Goal: Task Accomplishment & Management: Manage account settings

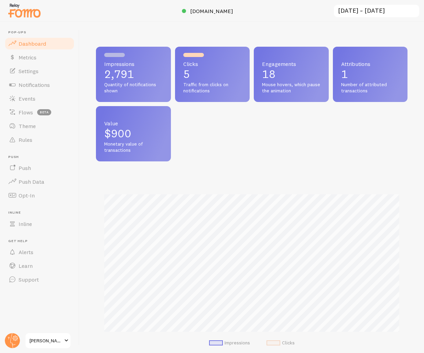
scroll to position [180, 311]
click at [38, 86] on span "Notifications" at bounding box center [34, 84] width 31 height 7
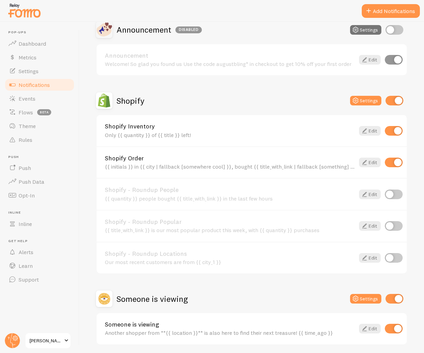
scroll to position [272, 0]
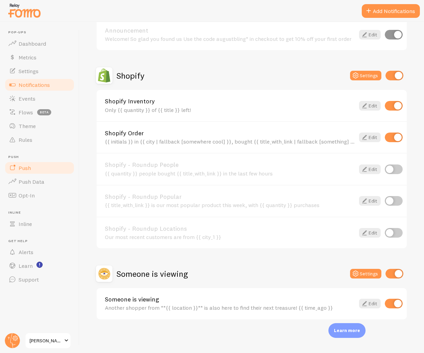
click at [25, 169] on span "Push" at bounding box center [25, 168] width 12 height 7
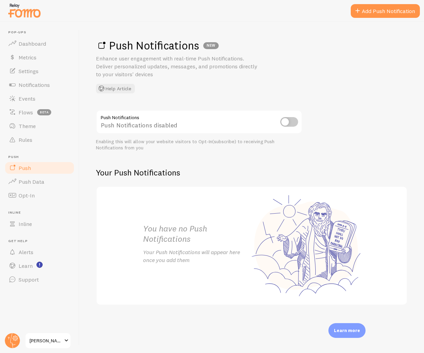
click at [289, 120] on input "checkbox" at bounding box center [289, 122] width 18 height 10
checkbox input "true"
click at [366, 11] on link "Add Push Notification" at bounding box center [385, 11] width 69 height 14
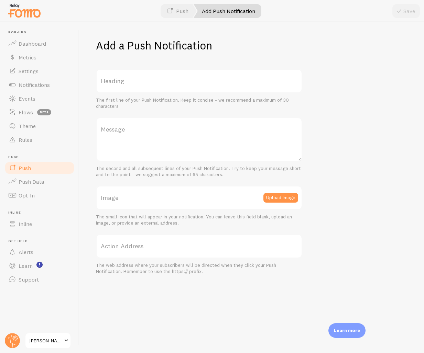
click at [144, 80] on label "Heading" at bounding box center [199, 81] width 206 height 24
click at [144, 80] on input "Heading" at bounding box center [199, 81] width 206 height 24
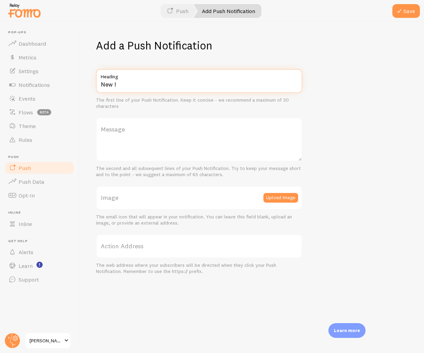
type input "New !"
click at [132, 125] on label "Message" at bounding box center [199, 130] width 206 height 24
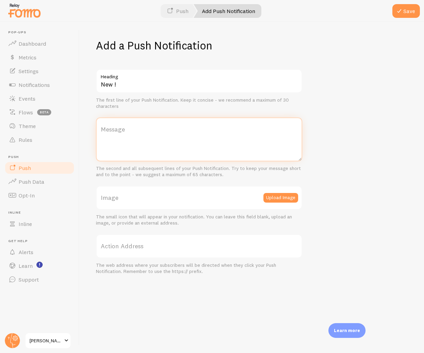
click at [132, 125] on textarea "Message" at bounding box center [199, 140] width 206 height 44
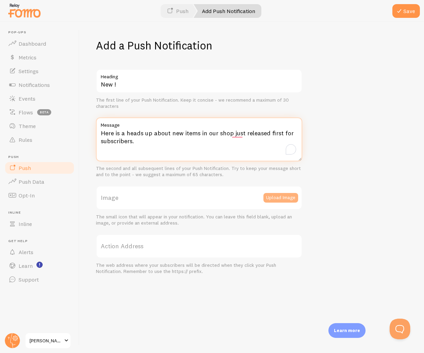
type textarea "Here is a heads up about new items in our shop just released first for subscrib…"
click at [283, 200] on button "Upload Image" at bounding box center [280, 198] width 35 height 10
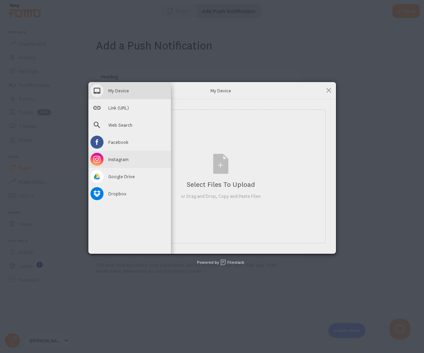
click at [106, 161] on div "Instagram" at bounding box center [129, 159] width 82 height 17
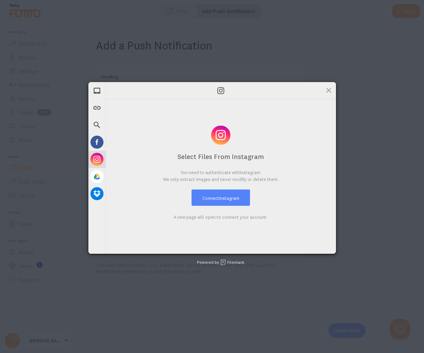
click at [213, 195] on button "Connect Instagram" at bounding box center [220, 198] width 58 height 16
click at [328, 91] on span at bounding box center [329, 91] width 8 height 8
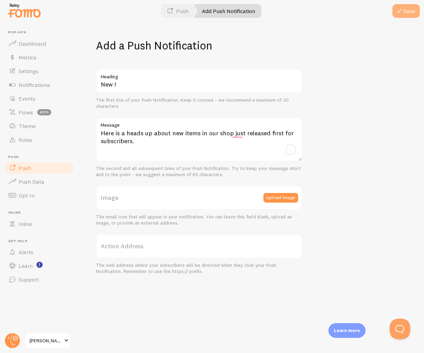
click at [408, 8] on button "Save" at bounding box center [405, 11] width 27 height 14
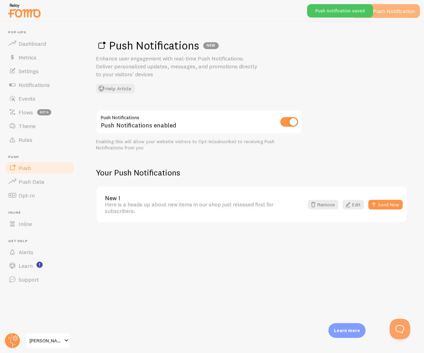
click at [407, 9] on link "Add Push Notification" at bounding box center [385, 11] width 69 height 14
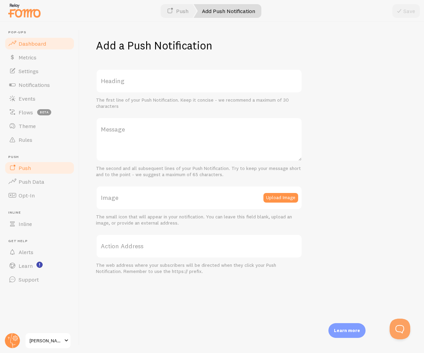
click at [31, 45] on span "Dashboard" at bounding box center [32, 43] width 27 height 7
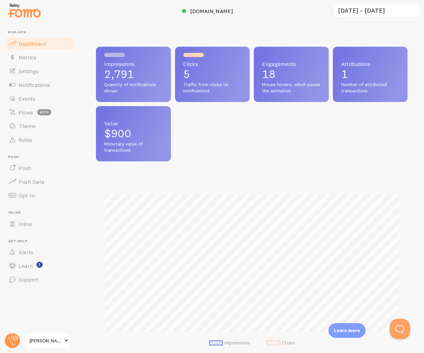
scroll to position [180, 311]
click at [148, 82] on span "Quantity of notifications shown" at bounding box center [133, 88] width 58 height 12
click at [112, 87] on span "Quantity of notifications shown" at bounding box center [133, 88] width 58 height 12
click at [272, 86] on span "Mouse hovers, which pause the animation" at bounding box center [291, 88] width 58 height 12
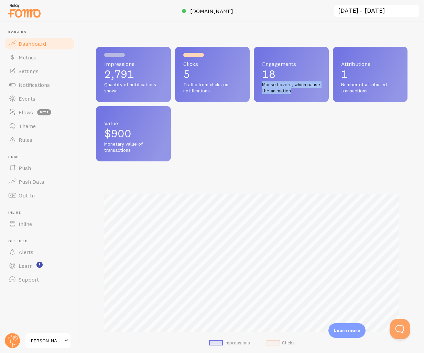
click at [272, 86] on span "Mouse hovers, which pause the animation" at bounding box center [291, 88] width 58 height 12
click at [339, 84] on div "Attributions 1 Number of attributed transactions" at bounding box center [370, 74] width 75 height 55
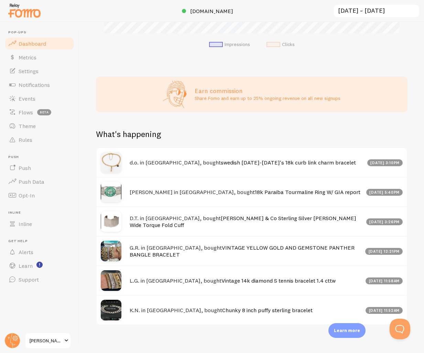
scroll to position [304, 0]
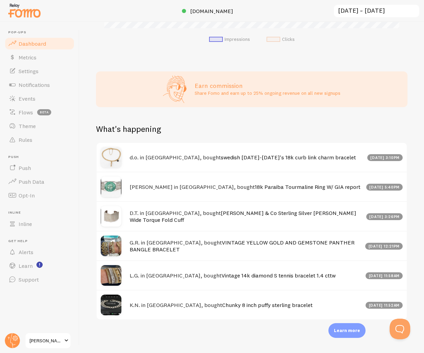
click at [348, 333] on p "Learn more" at bounding box center [347, 331] width 26 height 7
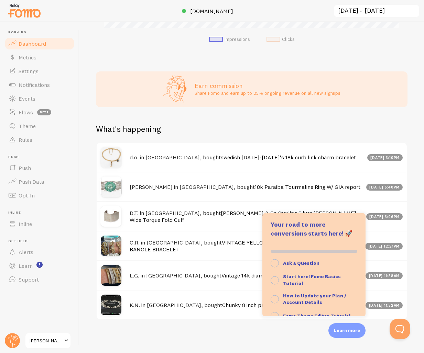
click at [245, 324] on div "Impressions 2,791 Quantity of notifications shown Clicks 5 Traffic from clicks …" at bounding box center [251, 187] width 344 height 331
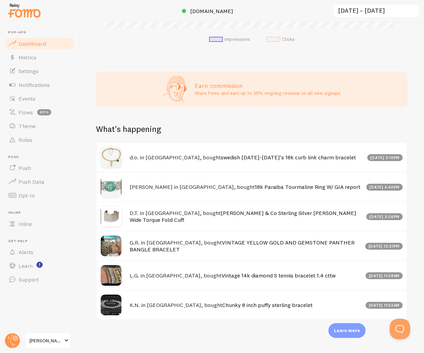
scroll to position [0, 0]
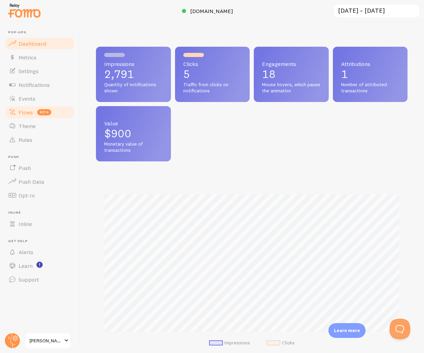
click at [29, 115] on span "Flows" at bounding box center [26, 112] width 14 height 7
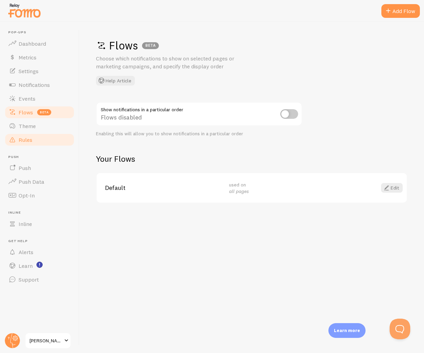
click at [29, 140] on span "Rules" at bounding box center [26, 139] width 14 height 7
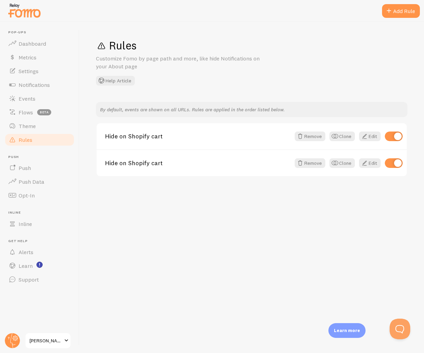
click at [29, 231] on ul "Pop-ups Dashboard Metrics Settings Notifications Events Flows beta Theme Rules …" at bounding box center [39, 158] width 71 height 256
click at [31, 227] on span "Inline" at bounding box center [25, 224] width 13 height 7
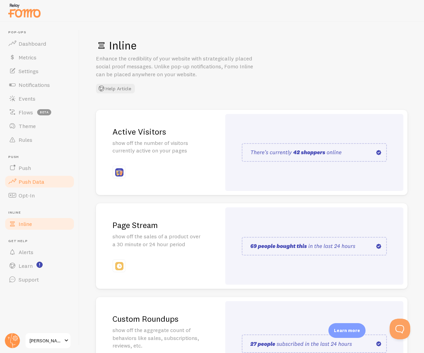
click at [40, 181] on span "Push Data" at bounding box center [32, 181] width 26 height 7
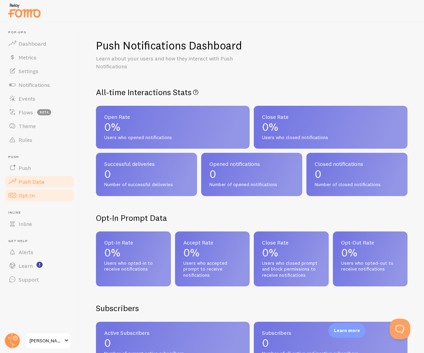
click at [34, 192] on link "Opt-In" at bounding box center [39, 196] width 71 height 14
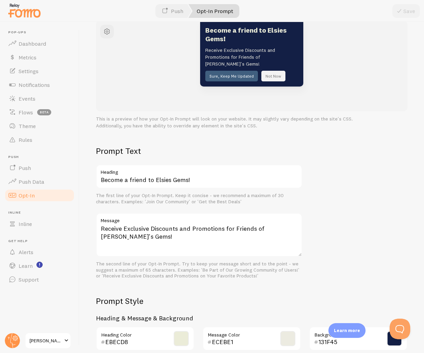
scroll to position [106, 0]
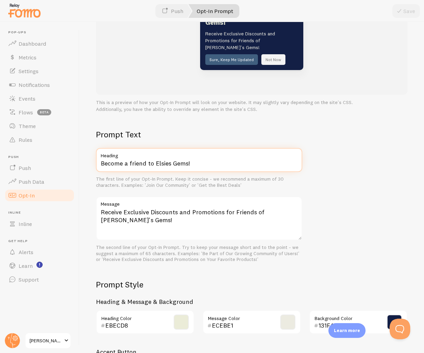
click at [154, 159] on input "Become a friend to Elsies Gems!" at bounding box center [199, 160] width 206 height 24
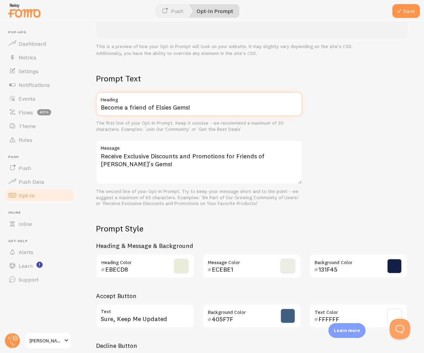
scroll to position [218, 0]
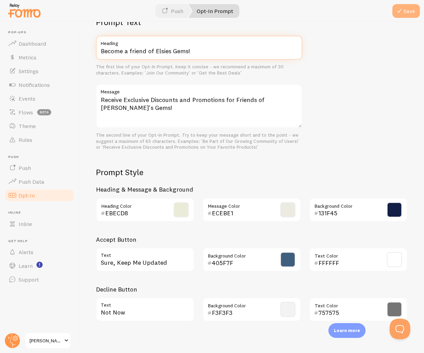
type input "Become a friend of Elsies Gems!"
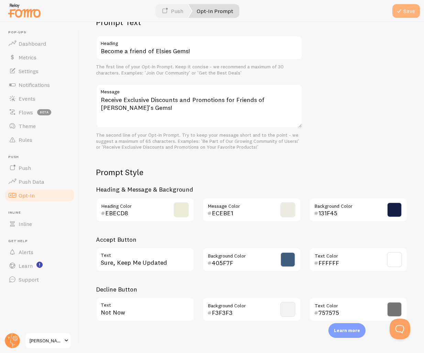
click at [404, 10] on button "Save" at bounding box center [405, 11] width 27 height 14
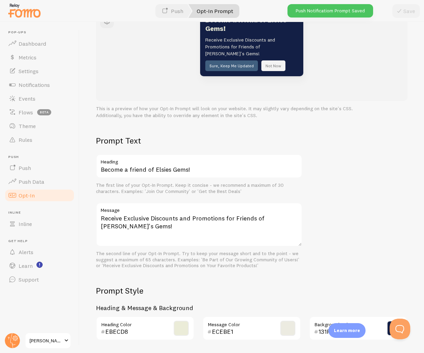
scroll to position [0, 0]
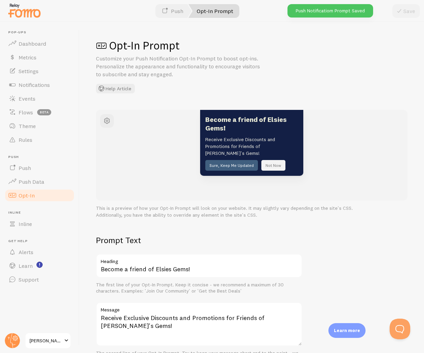
click at [213, 13] on link "Opt-In Prompt" at bounding box center [213, 11] width 51 height 14
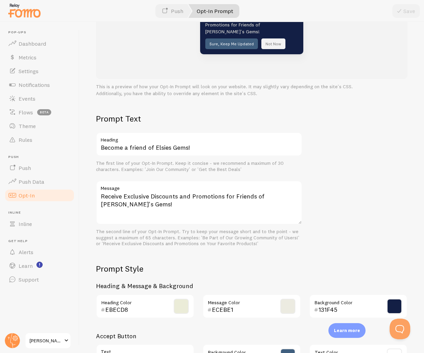
scroll to position [124, 0]
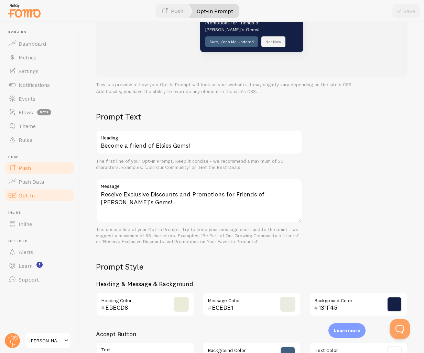
click at [36, 174] on link "Push" at bounding box center [39, 168] width 71 height 14
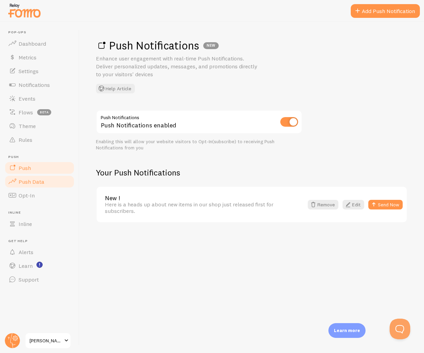
click at [42, 186] on link "Push Data" at bounding box center [39, 182] width 71 height 14
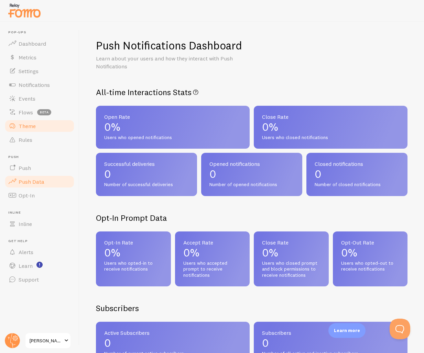
click at [38, 126] on link "Theme" at bounding box center [39, 126] width 71 height 14
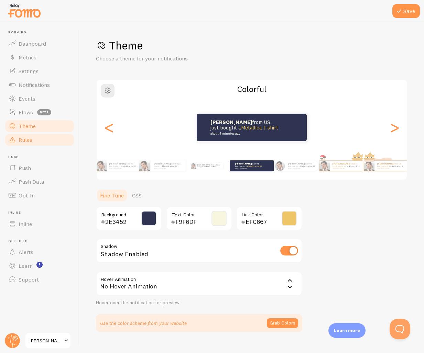
click at [36, 142] on link "Rules" at bounding box center [39, 140] width 71 height 14
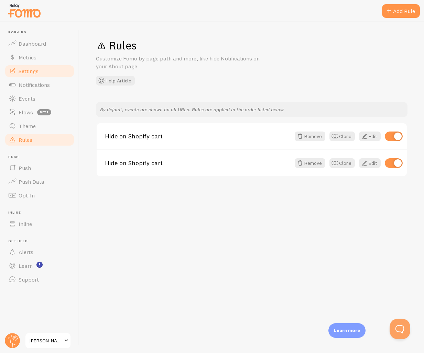
click at [41, 70] on link "Settings" at bounding box center [39, 71] width 71 height 14
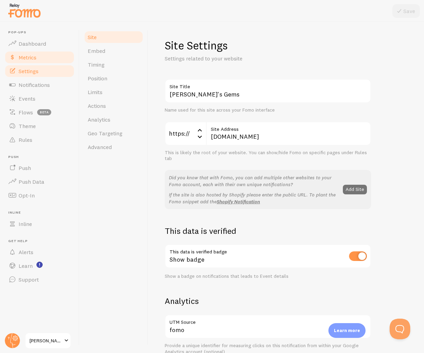
click at [35, 58] on span "Metrics" at bounding box center [28, 57] width 18 height 7
